Goal: Transaction & Acquisition: Purchase product/service

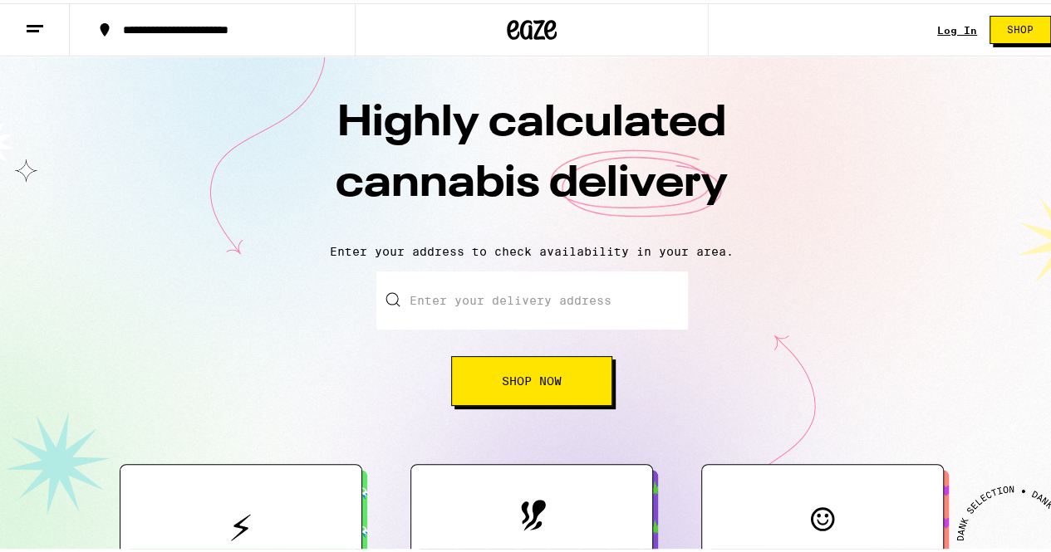
click at [27, 28] on icon at bounding box center [35, 26] width 20 height 20
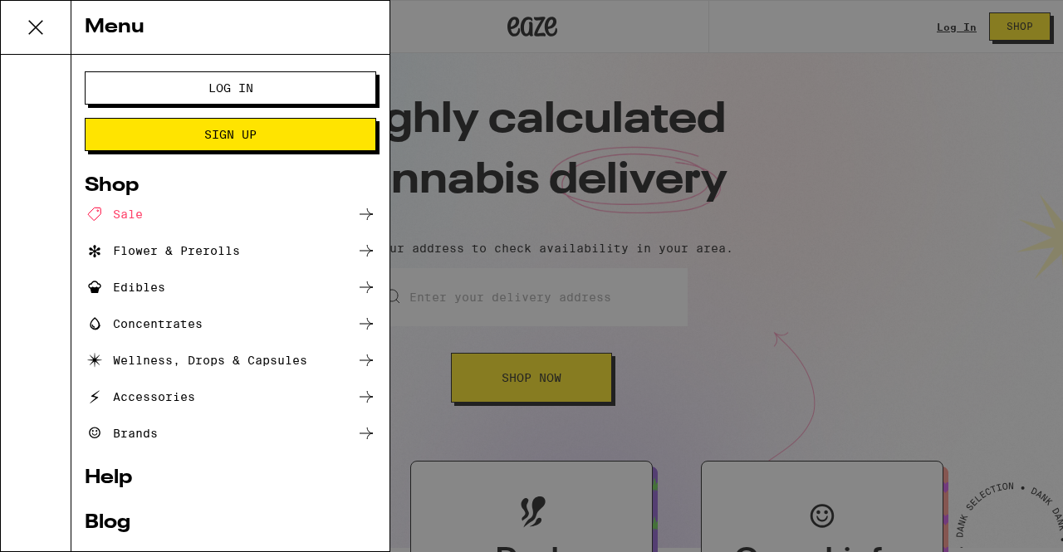
click at [120, 208] on div "Sale" at bounding box center [114, 214] width 58 height 20
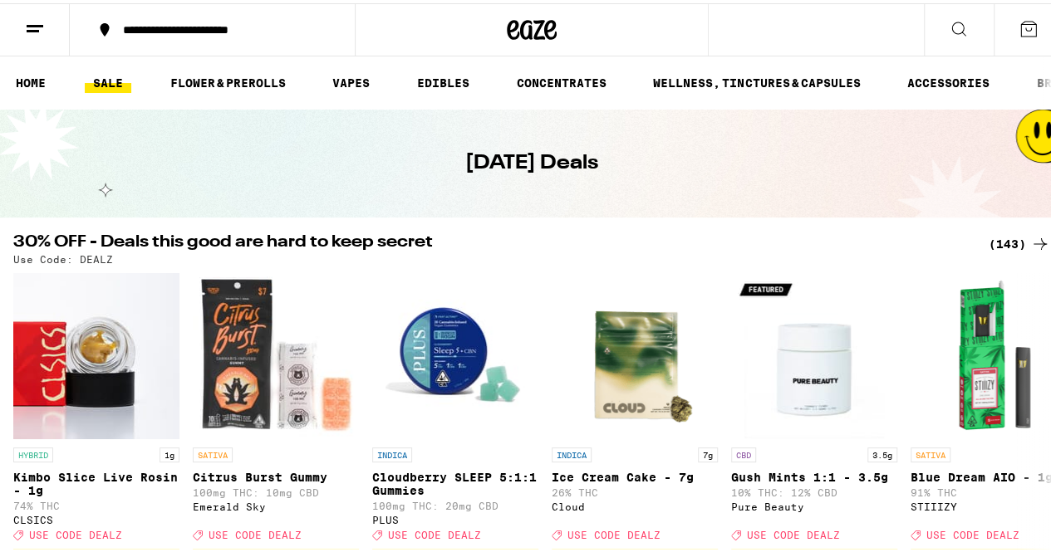
click at [948, 31] on icon at bounding box center [958, 26] width 20 height 20
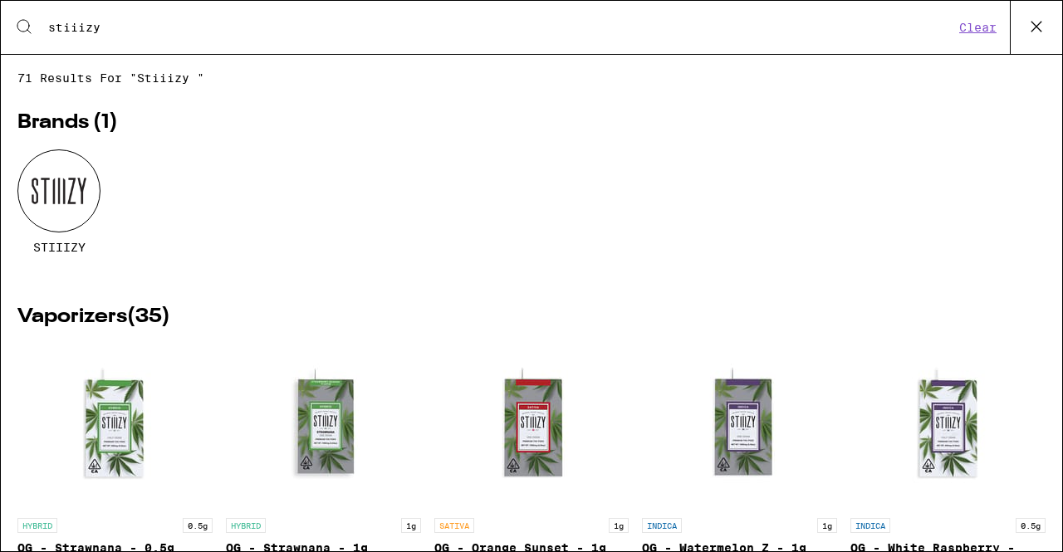
scroll to position [199, 0]
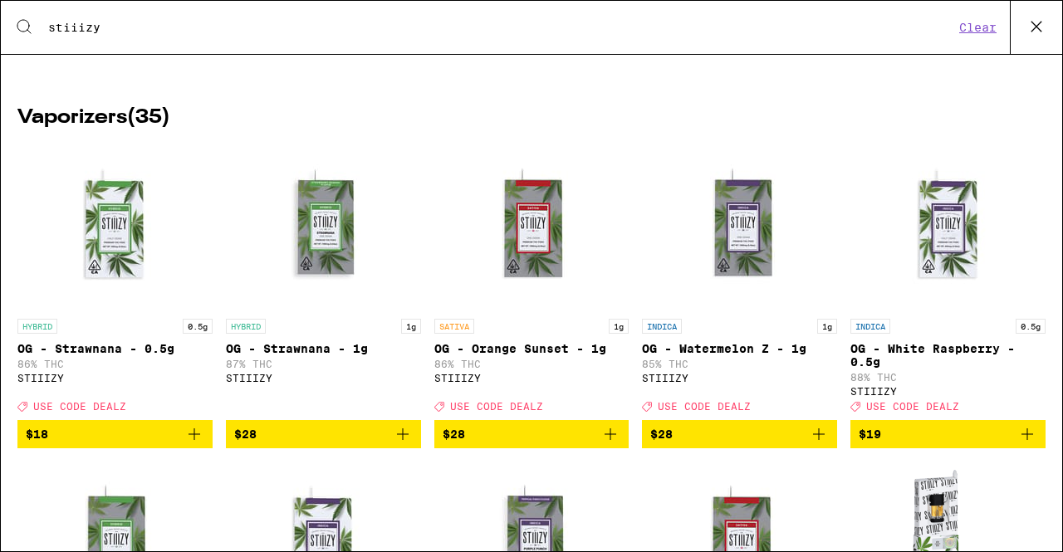
type input "stiiizy"
click at [311, 231] on img "Open page for OG - Strawnana - 1g from STIIIZY" at bounding box center [323, 228] width 166 height 166
